Goal: Task Accomplishment & Management: Use online tool/utility

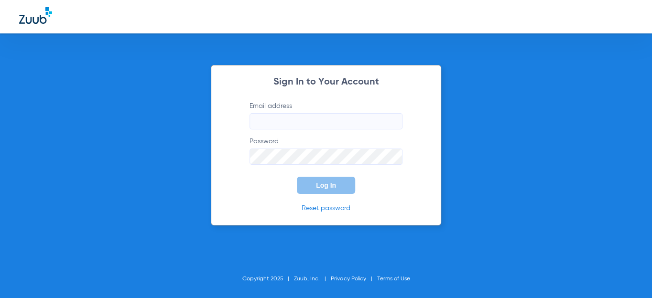
type input "[EMAIL_ADDRESS][DOMAIN_NAME]"
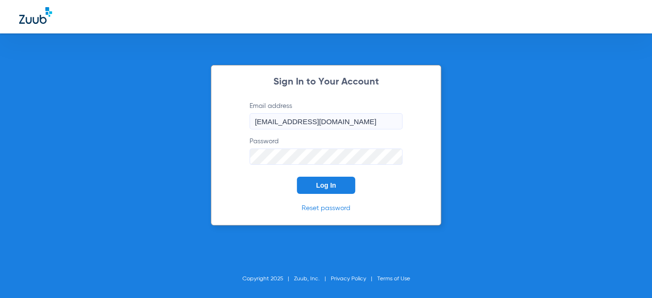
click at [309, 183] on button "Log In" at bounding box center [326, 185] width 58 height 17
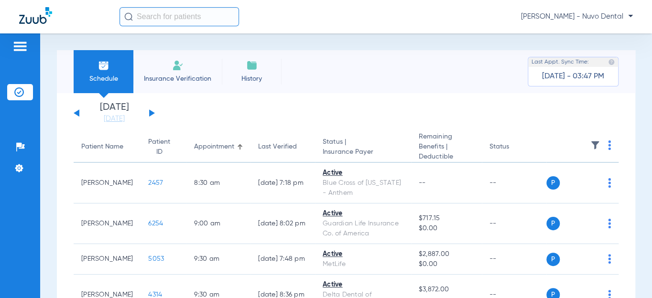
click at [150, 115] on button at bounding box center [152, 112] width 6 height 7
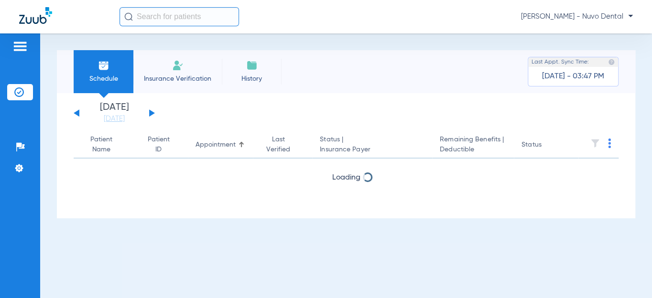
click at [150, 115] on button at bounding box center [152, 112] width 6 height 7
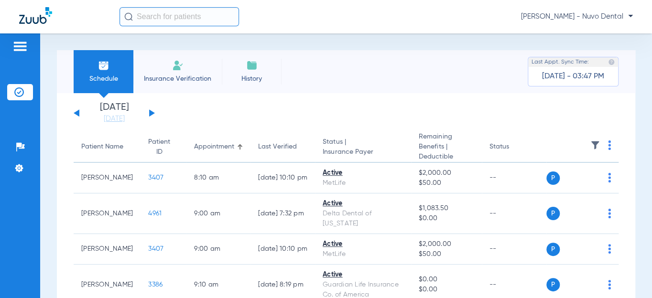
click at [150, 115] on button at bounding box center [152, 112] width 6 height 7
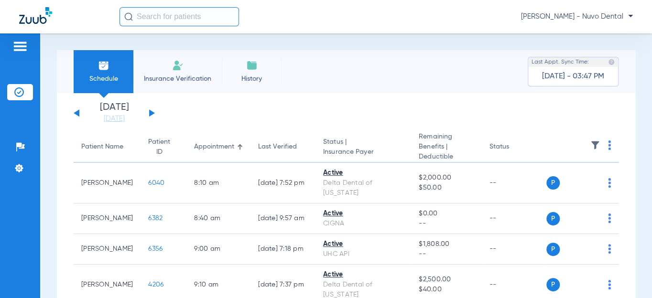
click at [102, 150] on div "Patient Name" at bounding box center [102, 147] width 42 height 10
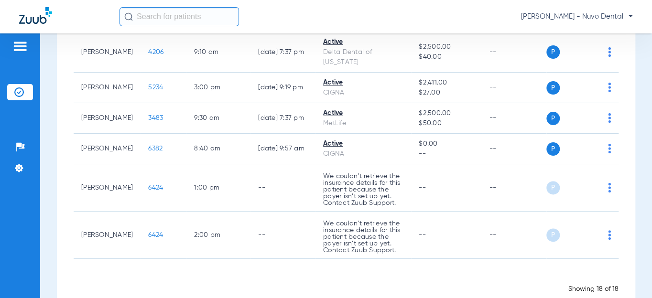
scroll to position [531, 0]
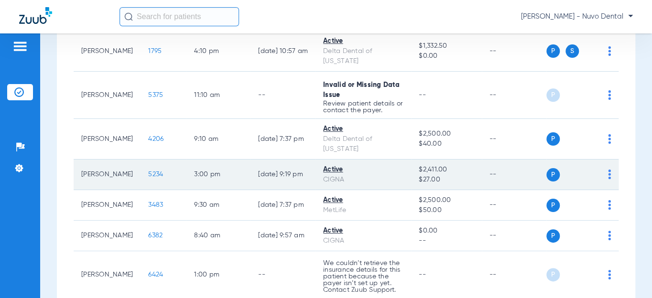
click at [148, 171] on span "5234" at bounding box center [155, 174] width 15 height 7
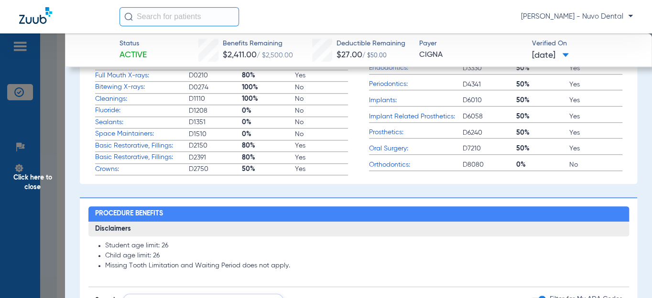
scroll to position [521, 0]
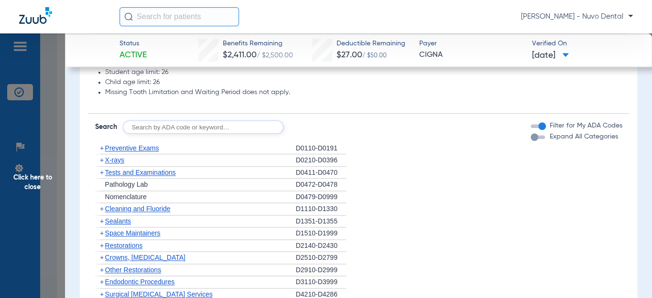
click at [179, 134] on input "text" at bounding box center [203, 126] width 161 height 13
type input "D0120, D0220, D0230, D0274, D1110, D1208, D8090, D9944"
click button "Search" at bounding box center [319, 126] width 38 height 13
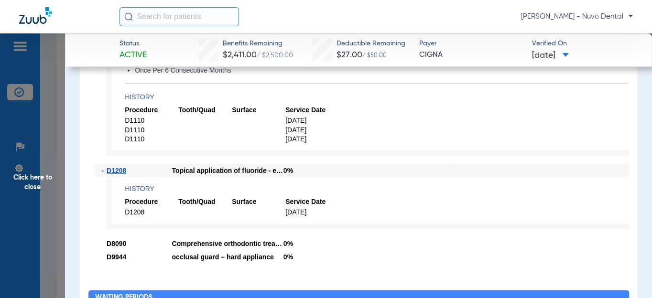
scroll to position [1172, 0]
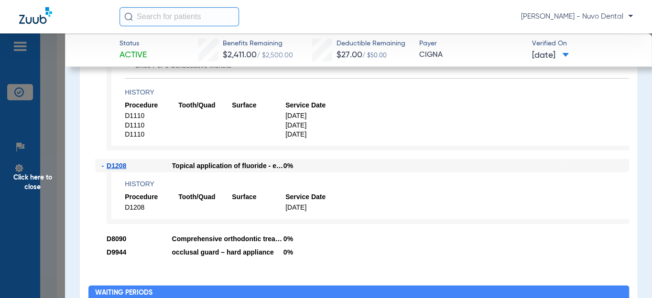
click at [51, 153] on span "Click here to close" at bounding box center [32, 182] width 65 height 298
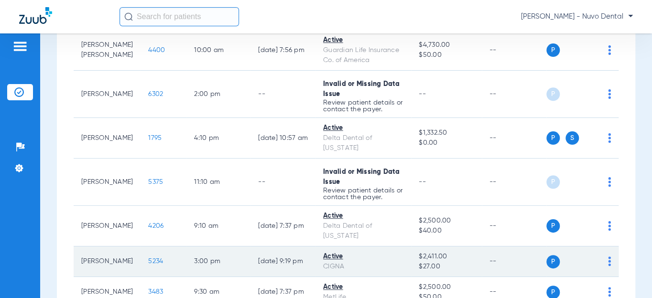
scroll to position [357, 0]
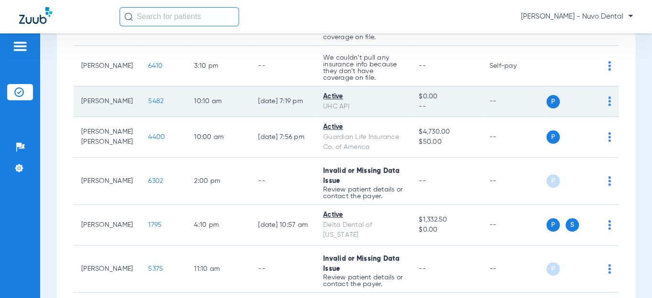
click at [145, 95] on td "5482" at bounding box center [163, 101] width 46 height 31
click at [148, 98] on span "5482" at bounding box center [155, 101] width 15 height 7
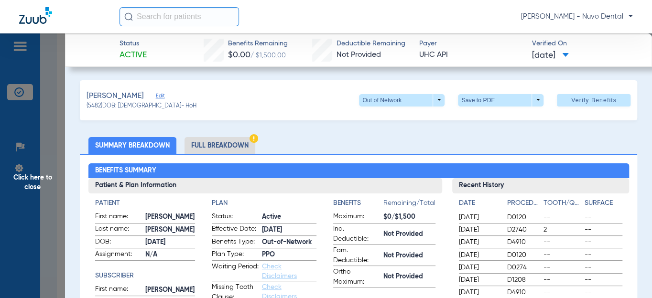
click at [43, 179] on span "Click here to close" at bounding box center [32, 182] width 65 height 298
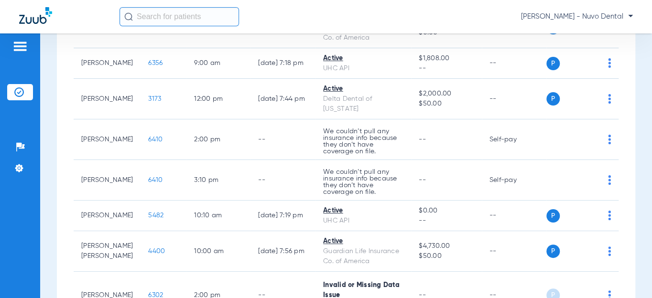
scroll to position [183, 0]
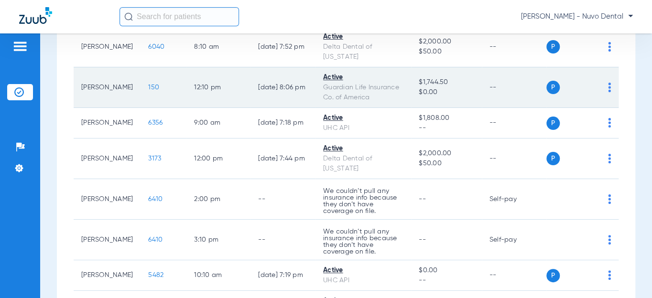
click at [148, 84] on span "150" at bounding box center [153, 87] width 11 height 7
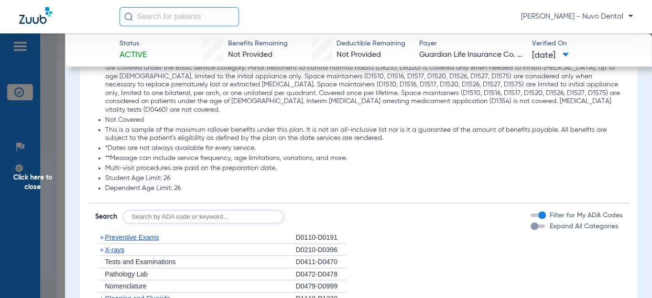
scroll to position [1042, 0]
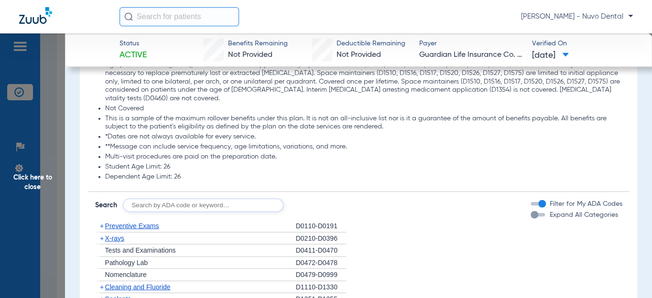
click at [214, 199] on input "text" at bounding box center [203, 205] width 161 height 13
type input "D2740, D2950, D4212, D3120, D8090, D9944"
click button "Search" at bounding box center [319, 205] width 38 height 13
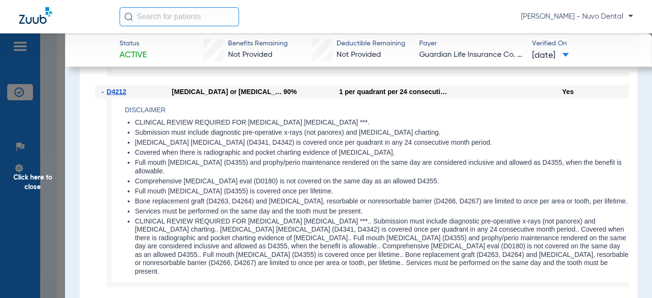
scroll to position [1375, 0]
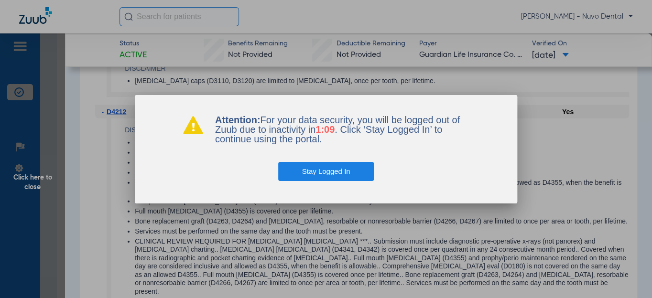
click at [305, 169] on button "Stay Logged In" at bounding box center [326, 171] width 96 height 19
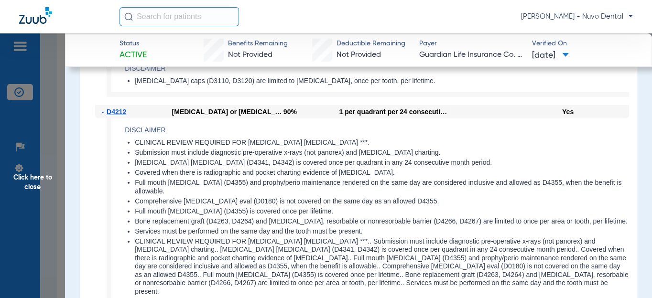
click at [60, 170] on span "Click here to close" at bounding box center [32, 182] width 65 height 298
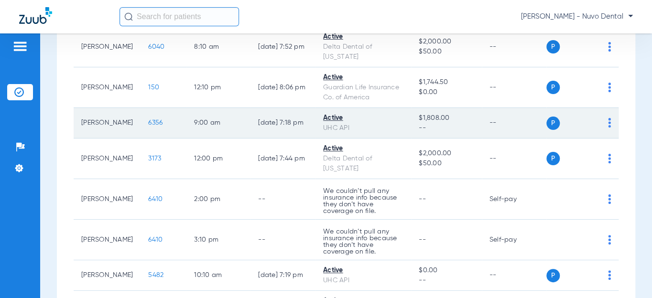
scroll to position [0, 0]
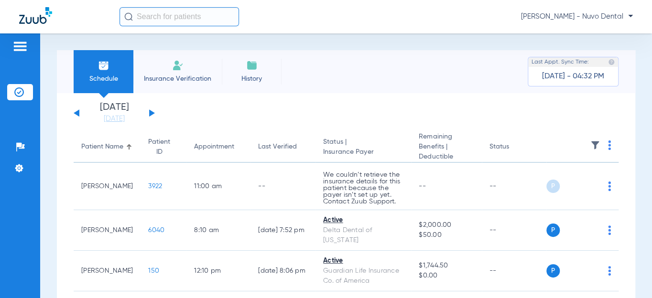
click at [152, 113] on button at bounding box center [152, 112] width 6 height 7
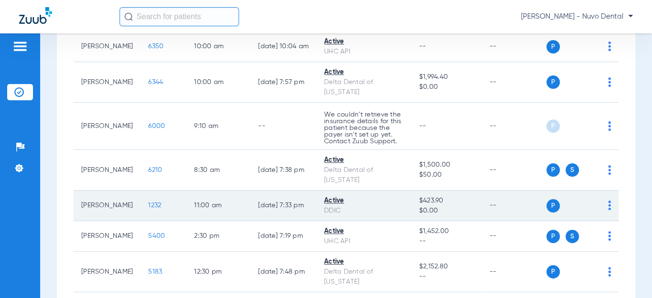
scroll to position [304, 0]
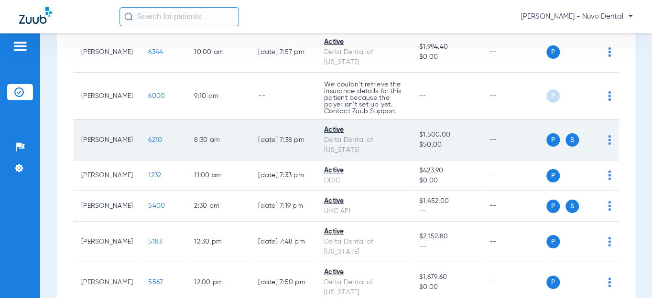
click at [152, 143] on span "6210" at bounding box center [155, 140] width 14 height 7
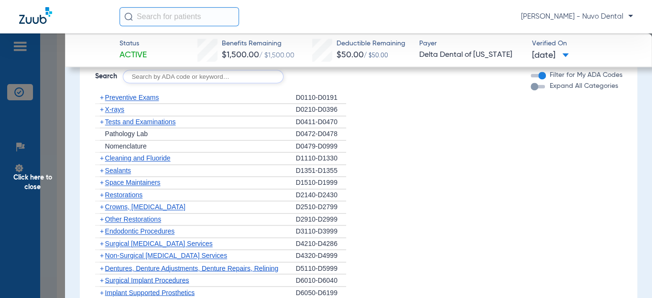
scroll to position [651, 0]
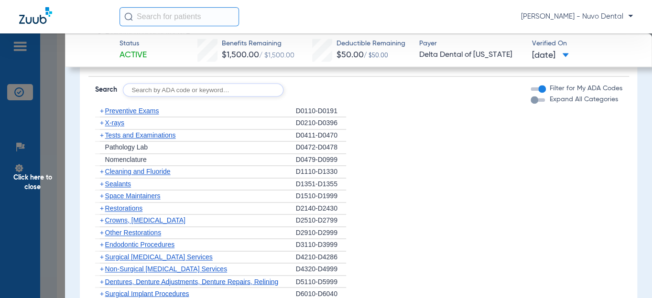
click at [170, 96] on input "text" at bounding box center [203, 89] width 161 height 13
type input "d0120, d0220, d0230, d0272, d1120, d1208, d8090, d9944"
click button "Search" at bounding box center [319, 89] width 38 height 13
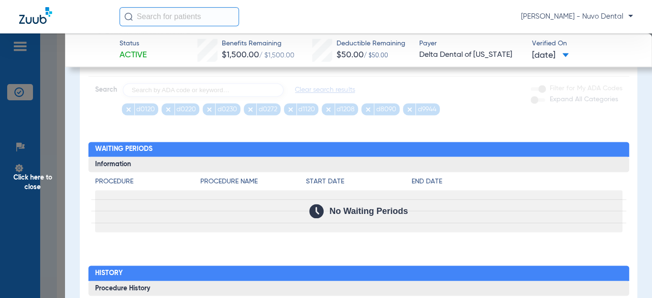
scroll to position [0, 0]
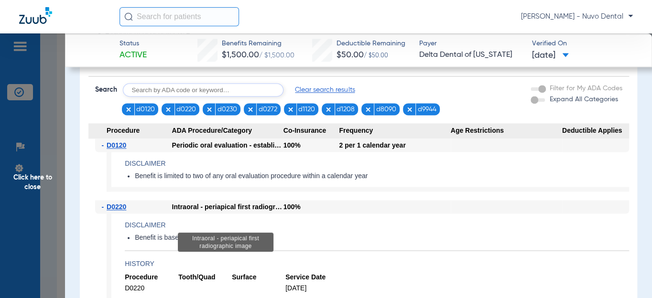
click at [259, 214] on div "Intraoral - periapical first radiographic image" at bounding box center [227, 206] width 111 height 13
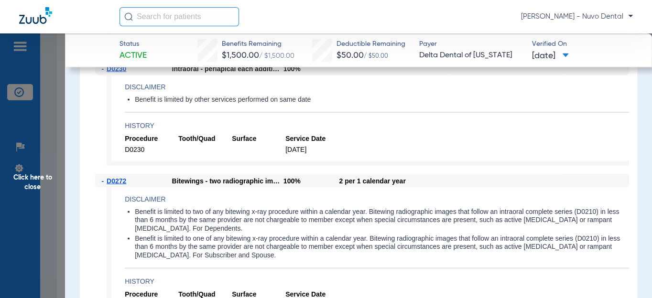
scroll to position [868, 0]
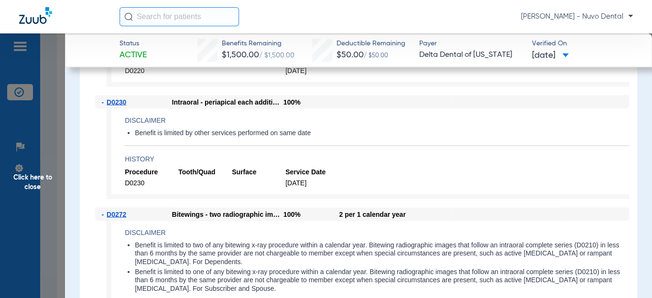
click at [38, 192] on span "Click here to close" at bounding box center [32, 182] width 65 height 298
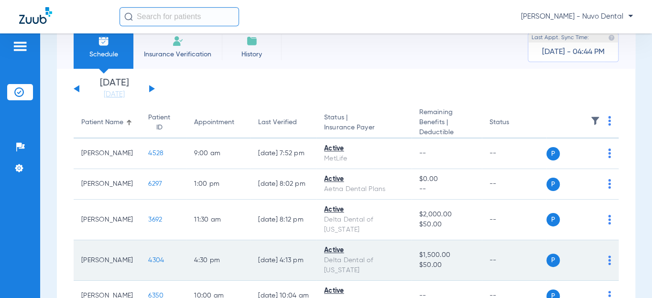
scroll to position [0, 0]
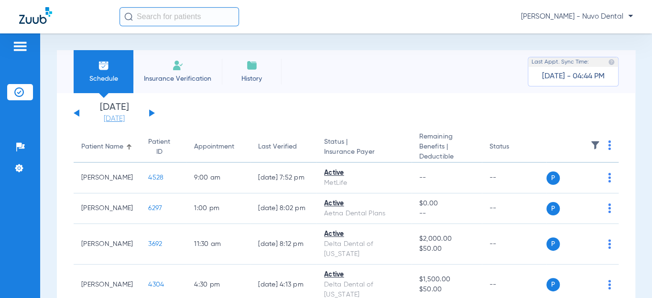
drag, startPoint x: 118, startPoint y: 119, endPoint x: 122, endPoint y: 123, distance: 5.1
click at [118, 119] on link "[DATE]" at bounding box center [114, 119] width 57 height 10
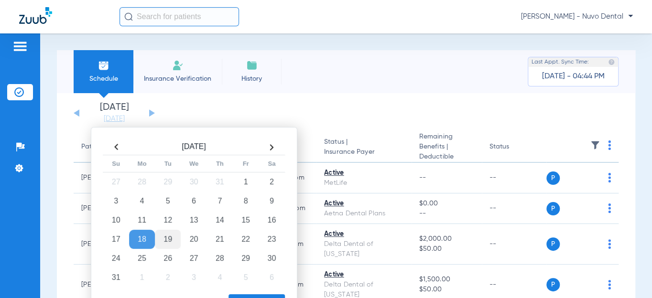
click at [166, 241] on td "19" at bounding box center [168, 239] width 26 height 19
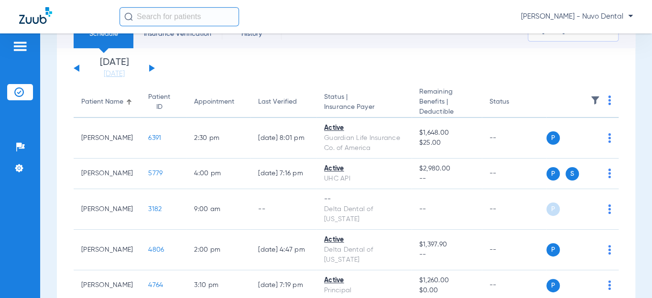
scroll to position [86, 0]
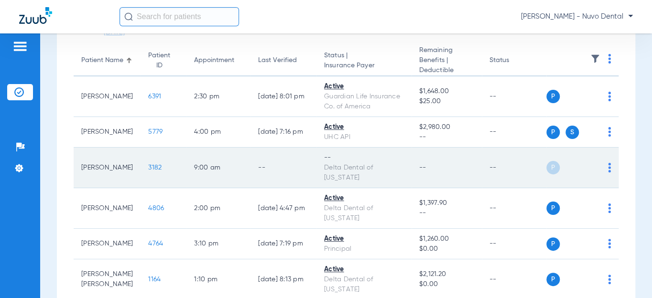
click at [148, 170] on span "3182" at bounding box center [154, 167] width 13 height 7
